Goal: Task Accomplishment & Management: Complete application form

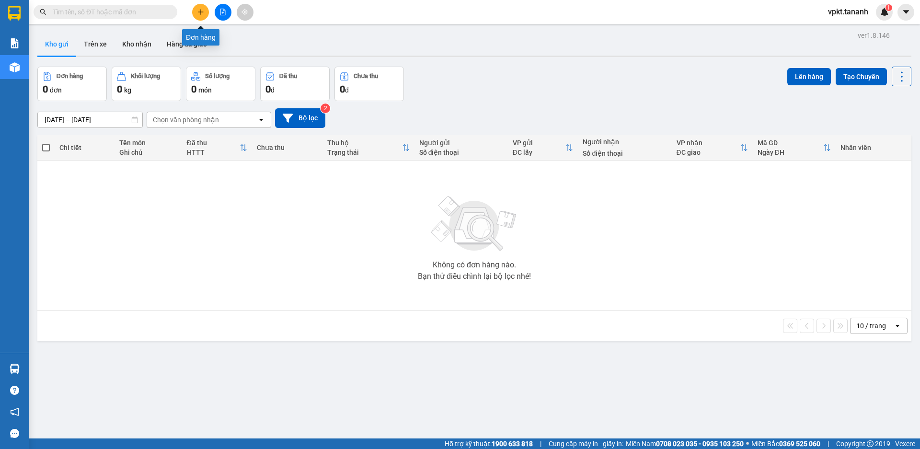
click at [203, 13] on icon "plus" at bounding box center [200, 12] width 7 height 7
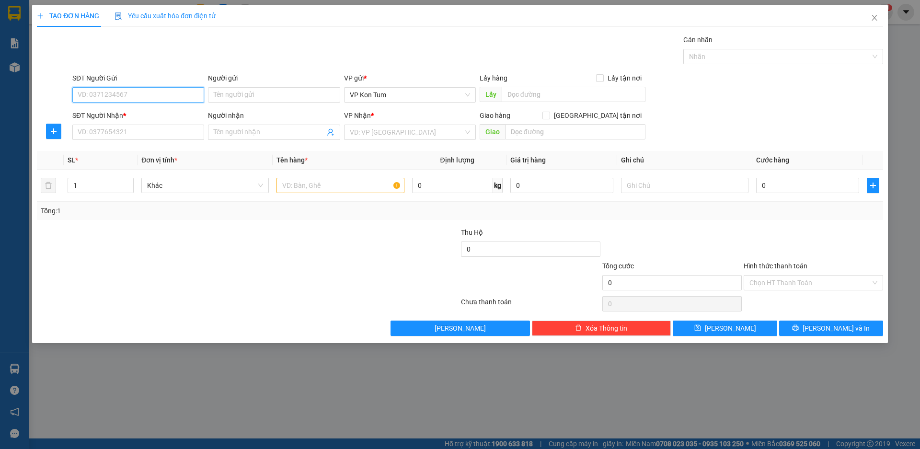
click at [146, 96] on input "SĐT Người Gửi" at bounding box center [138, 94] width 132 height 15
type input "0982184227"
type input "THOA"
click at [142, 134] on input "SĐT Người Nhận *" at bounding box center [138, 132] width 132 height 15
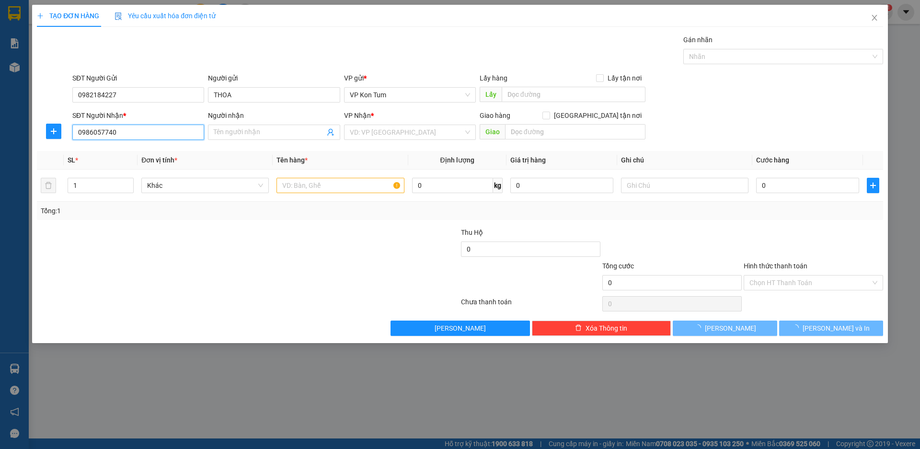
type input "0986057740"
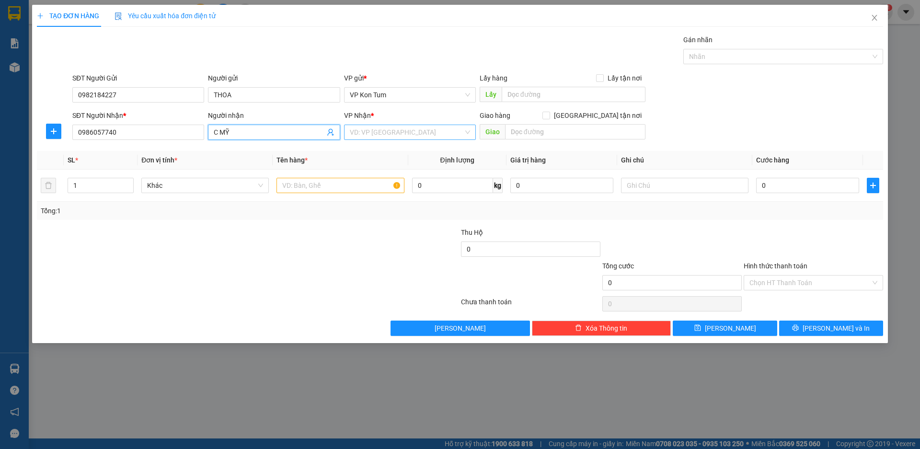
type input "C MỸ"
click at [372, 137] on input "search" at bounding box center [407, 132] width 114 height 14
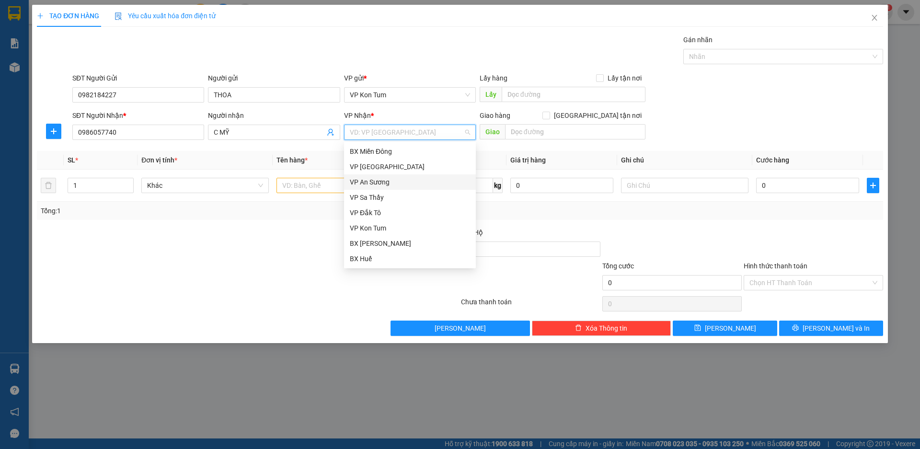
click at [379, 182] on div "VP An Sương" at bounding box center [410, 182] width 120 height 11
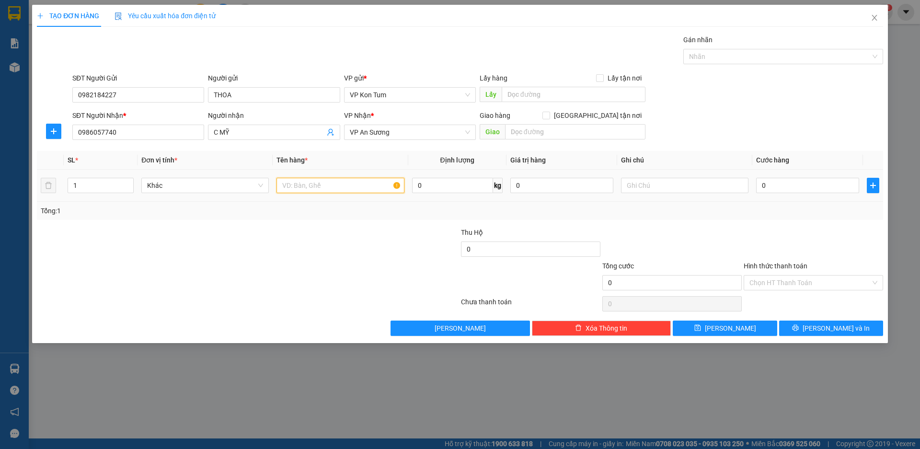
click at [348, 188] on input "text" at bounding box center [339, 185] width 127 height 15
type input "HẠT NÊM CHAY"
type input "0"
type input "5"
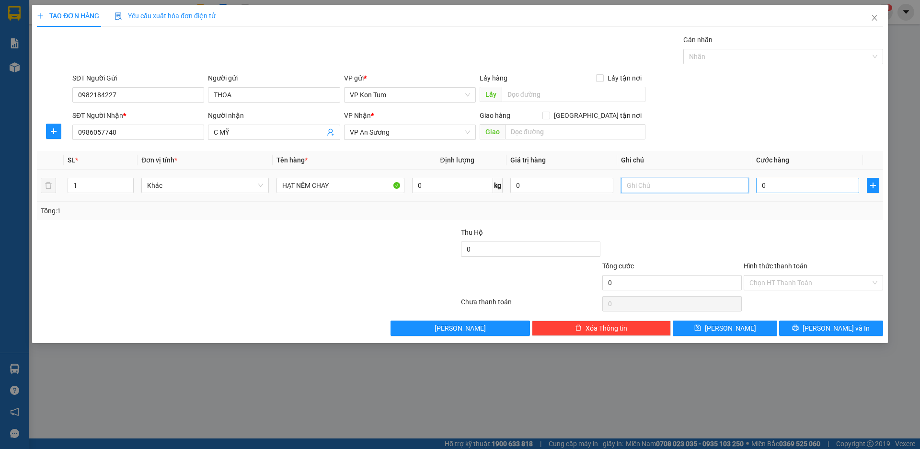
type input "0"
click at [785, 179] on input "0" at bounding box center [807, 185] width 103 height 15
type input "5"
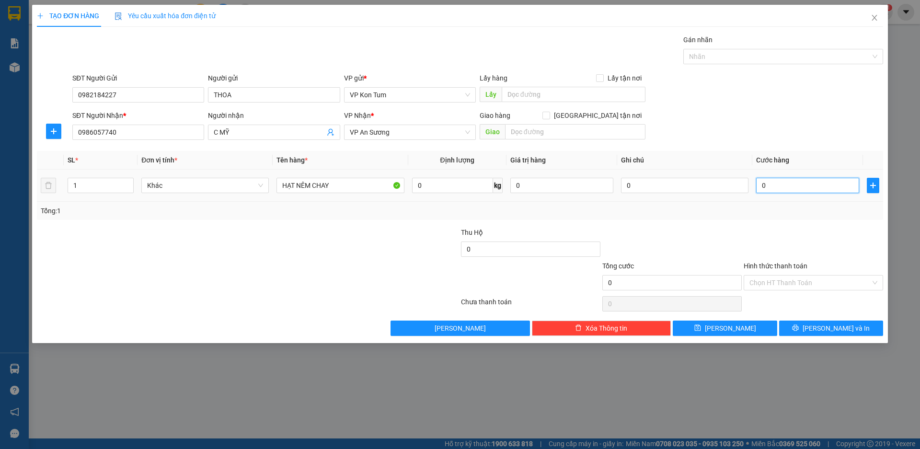
type input "5"
type input "50"
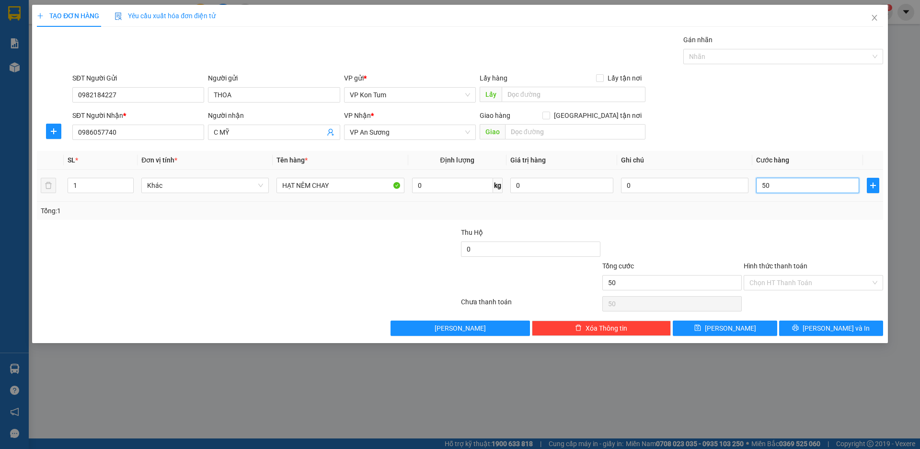
type input "500"
type input "5.000"
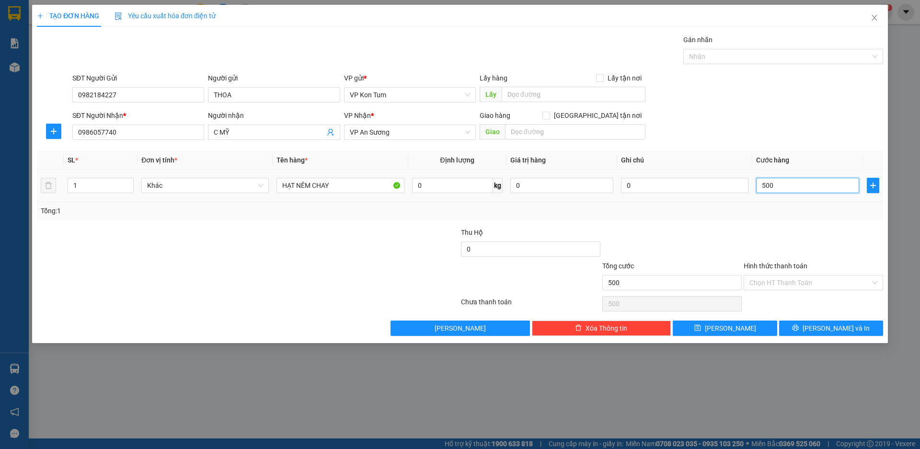
type input "5.000"
type input "50.000"
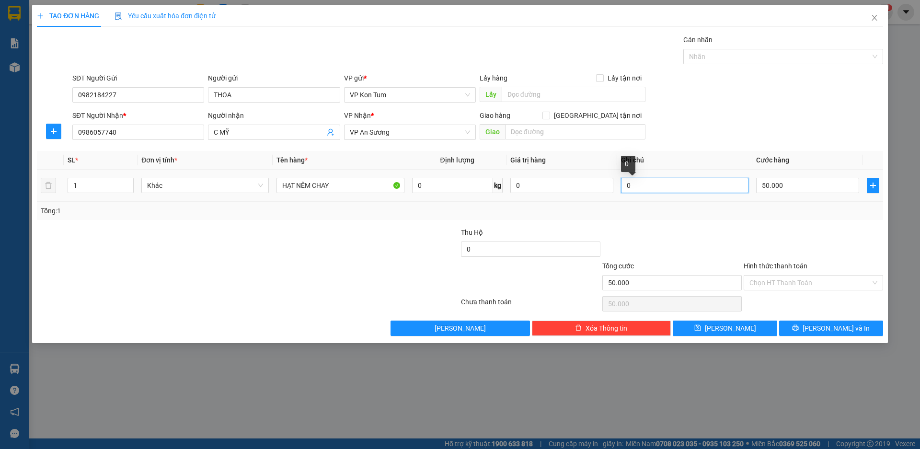
click at [729, 185] on input "0" at bounding box center [684, 185] width 127 height 15
type input "TM"
click at [791, 283] on input "Hình thức thanh toán" at bounding box center [809, 283] width 121 height 14
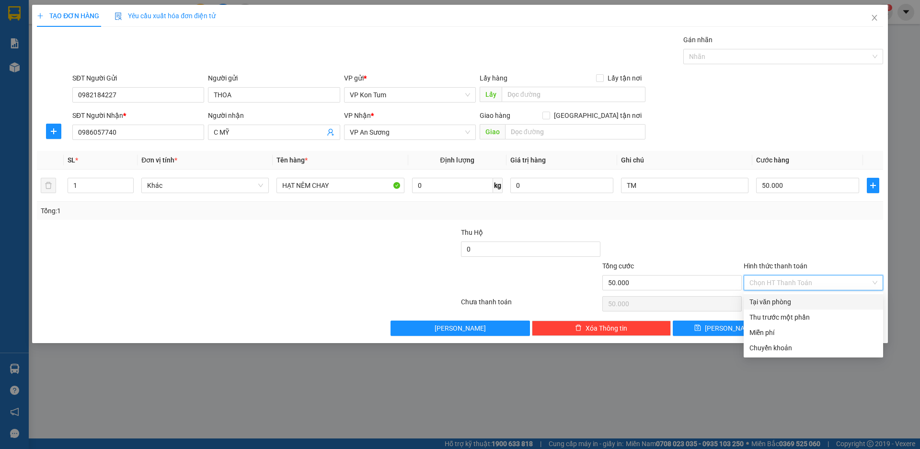
click at [790, 300] on div "Tại văn phòng" at bounding box center [813, 302] width 128 height 11
type input "0"
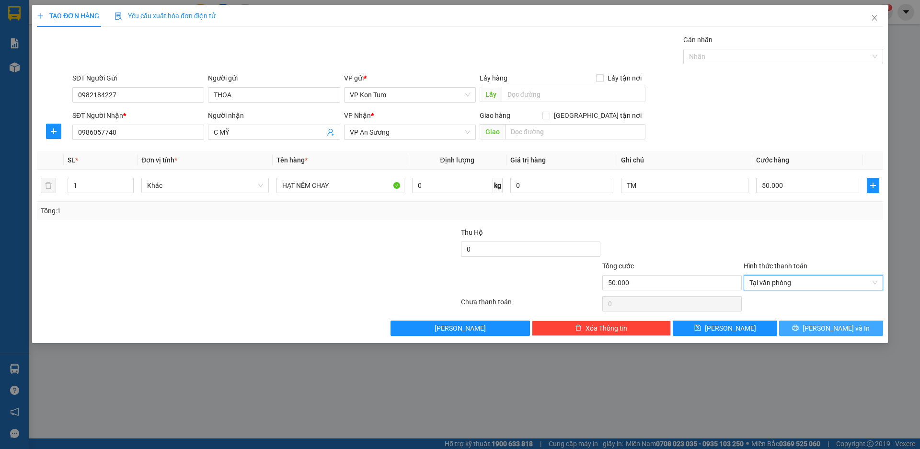
click at [794, 326] on button "[PERSON_NAME] và In" at bounding box center [831, 328] width 104 height 15
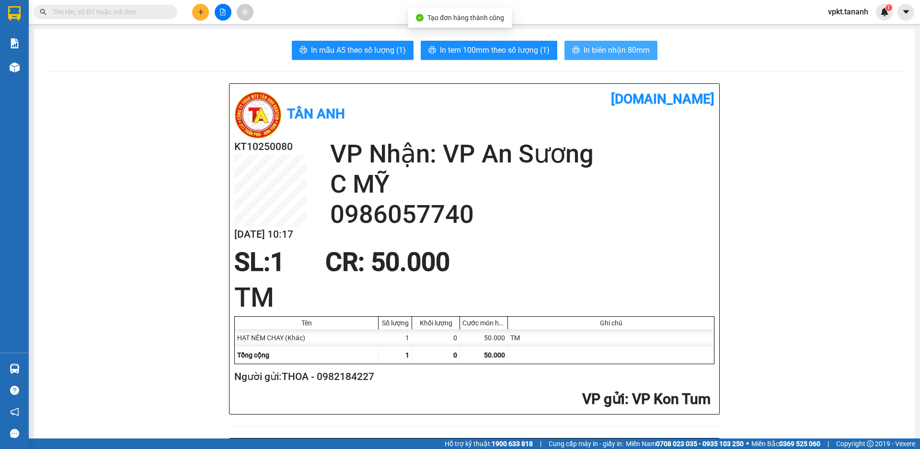
click at [589, 50] on span "In biên nhận 80mm" at bounding box center [617, 50] width 66 height 12
click at [601, 51] on span "In biên nhận 80mm" at bounding box center [617, 50] width 66 height 12
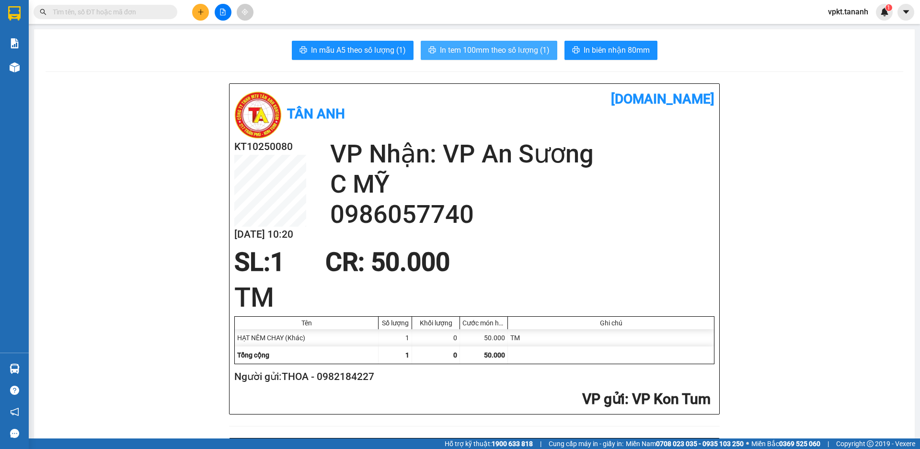
click at [481, 54] on span "In tem 100mm theo số lượng (1)" at bounding box center [495, 50] width 110 height 12
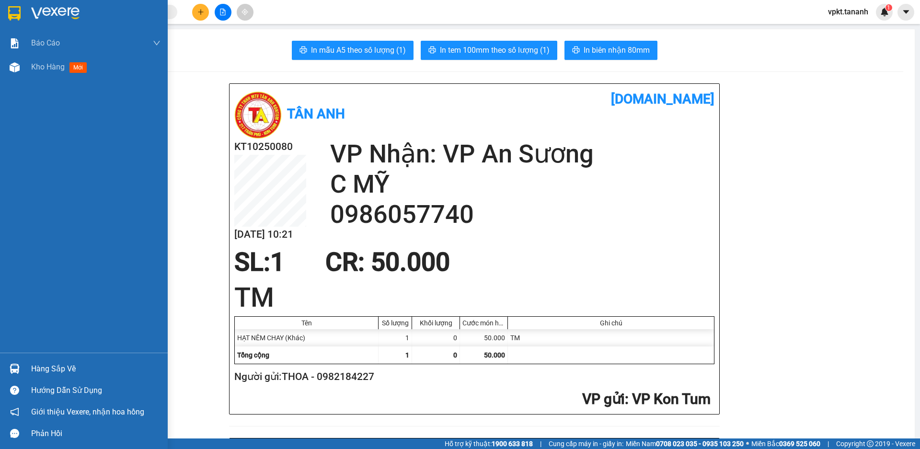
click at [7, 18] on div at bounding box center [14, 13] width 17 height 17
